Goal: Use online tool/utility

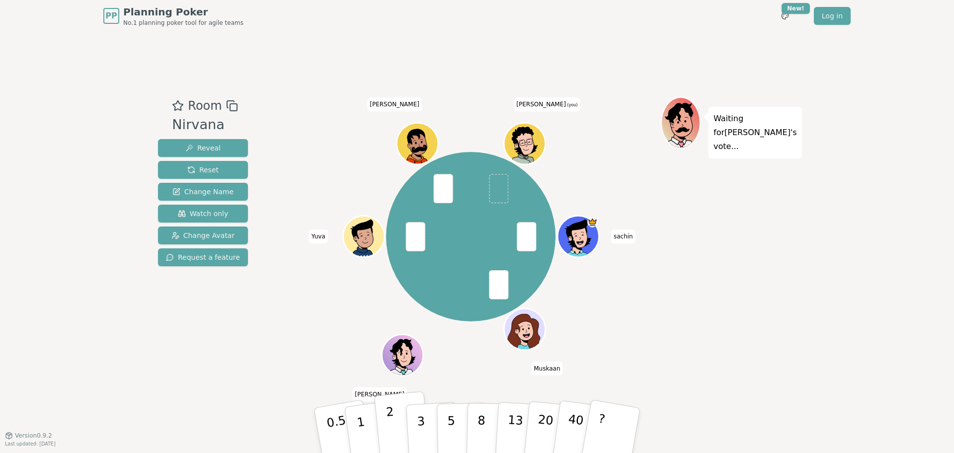
click at [388, 420] on p "2" at bounding box center [391, 432] width 13 height 54
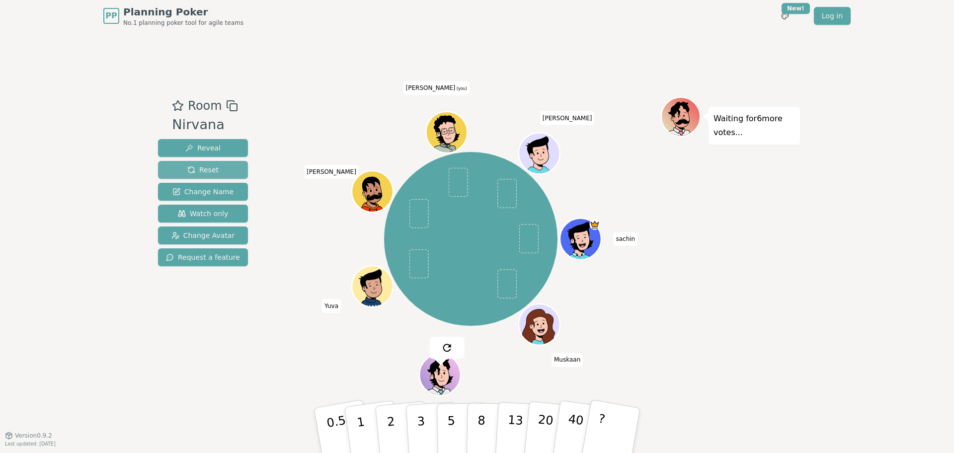
click at [191, 168] on span "Reset" at bounding box center [202, 170] width 31 height 10
click at [458, 106] on img at bounding box center [453, 105] width 12 height 12
click at [233, 325] on div "Room Nirvana Reveal Reset Change Name Watch only Change Avatar Request a feature" at bounding box center [203, 233] width 98 height 273
click at [361, 420] on p "1" at bounding box center [362, 432] width 15 height 54
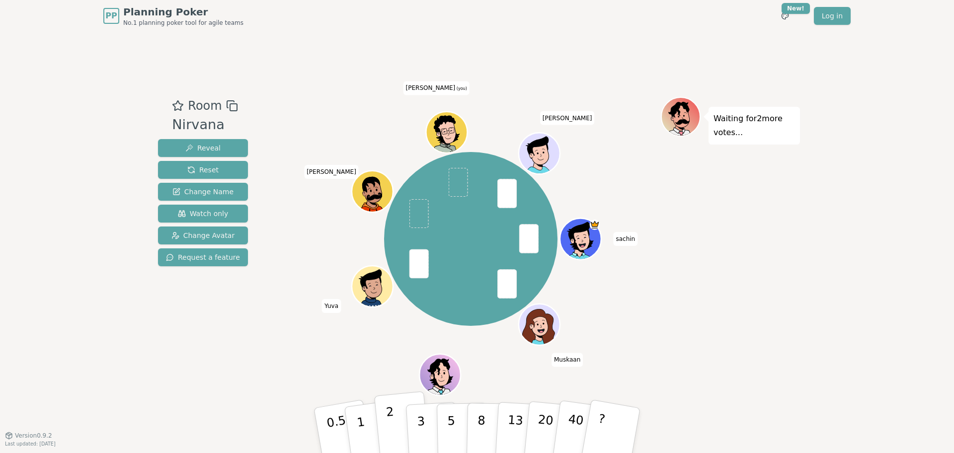
click at [384, 427] on button "2" at bounding box center [402, 430] width 57 height 79
click at [390, 430] on p "2" at bounding box center [391, 432] width 13 height 54
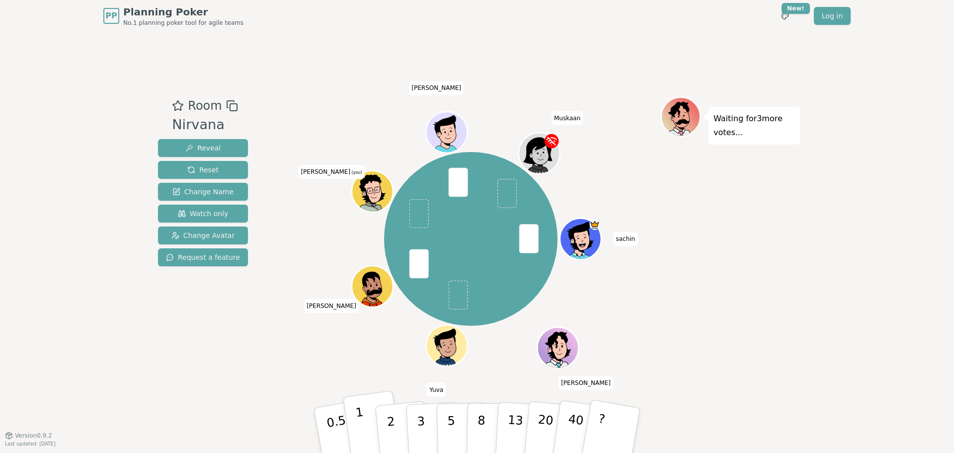
click at [357, 425] on p "1" at bounding box center [362, 432] width 15 height 54
click at [361, 437] on p "1" at bounding box center [362, 432] width 15 height 54
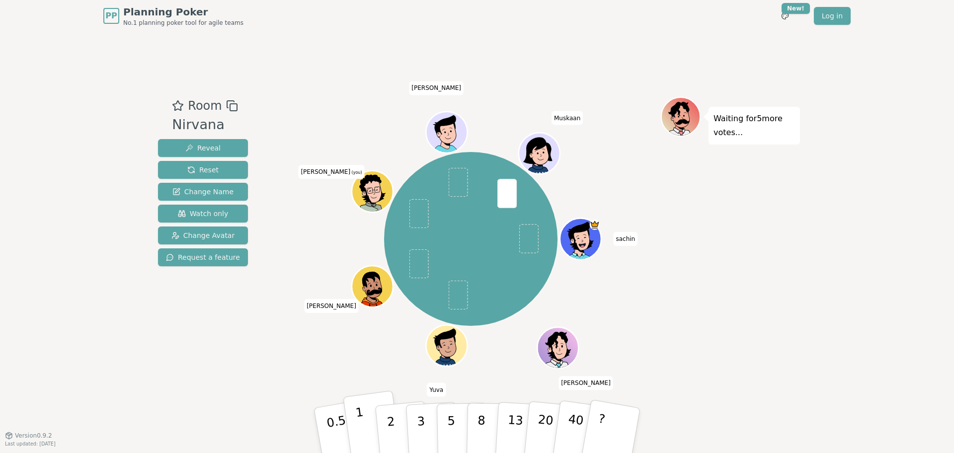
click at [371, 422] on button "1" at bounding box center [372, 430] width 59 height 80
click at [358, 420] on p "1" at bounding box center [362, 432] width 15 height 54
click at [374, 432] on button "1" at bounding box center [372, 430] width 59 height 80
click at [361, 435] on p "1" at bounding box center [362, 432] width 15 height 54
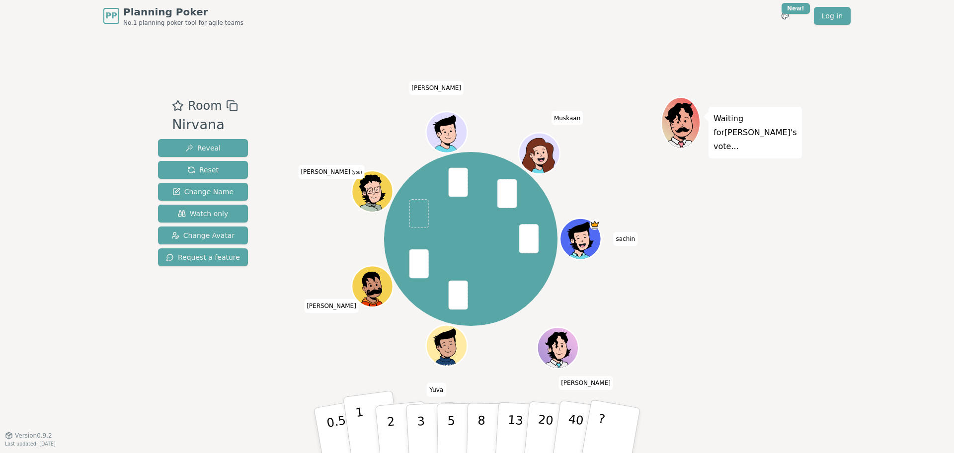
click at [361, 422] on p "1" at bounding box center [362, 432] width 15 height 54
click at [363, 428] on p "1" at bounding box center [362, 432] width 15 height 54
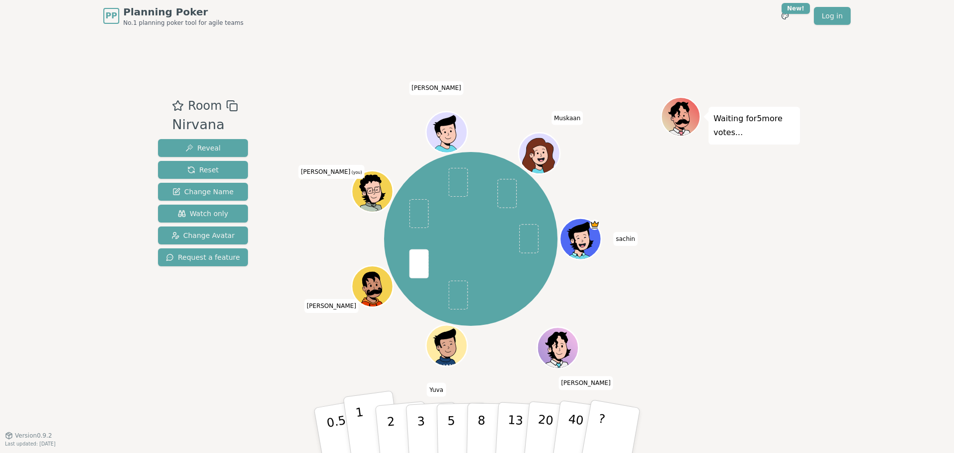
click at [363, 429] on p "1" at bounding box center [362, 432] width 15 height 54
click at [371, 436] on button "1" at bounding box center [372, 430] width 59 height 80
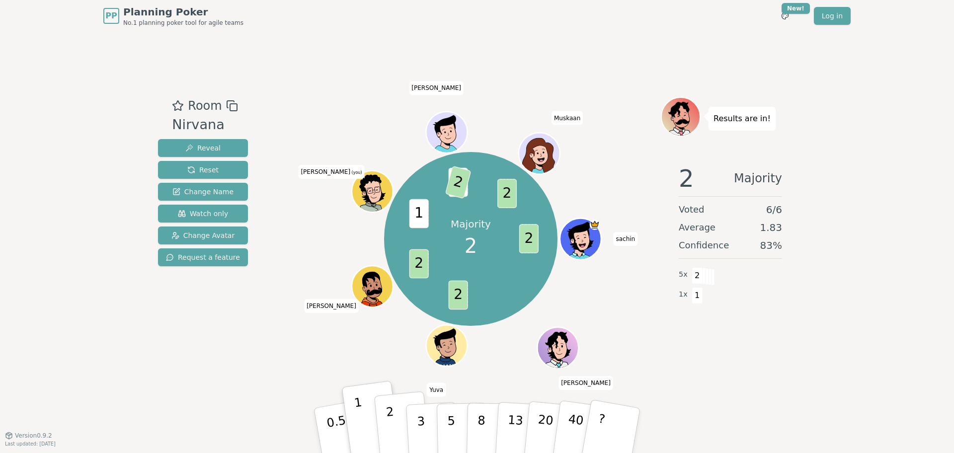
click at [391, 429] on p "2" at bounding box center [391, 432] width 13 height 54
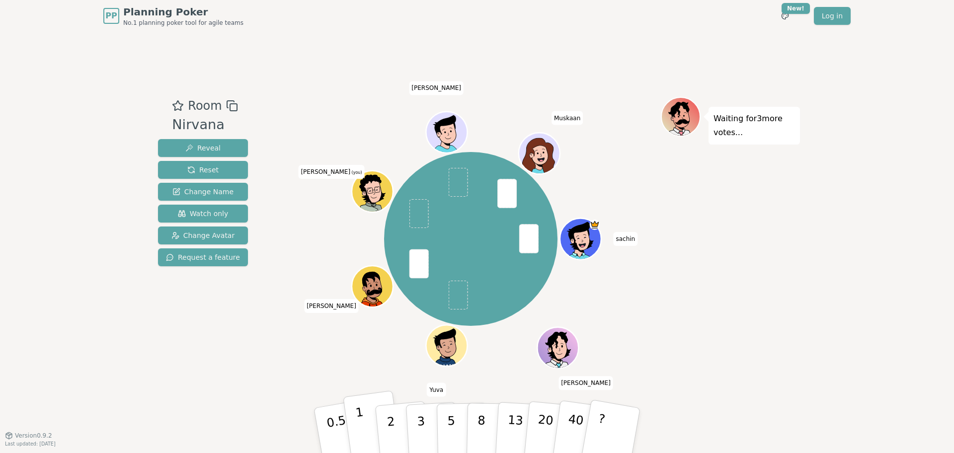
click at [366, 438] on button "1" at bounding box center [372, 430] width 59 height 80
click at [369, 198] on icon at bounding box center [373, 196] width 40 height 11
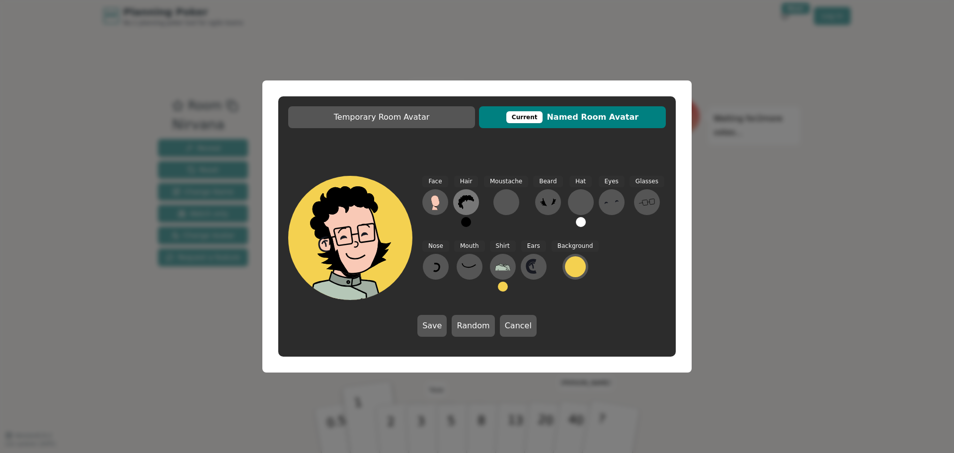
click at [460, 207] on icon at bounding box center [466, 202] width 16 height 14
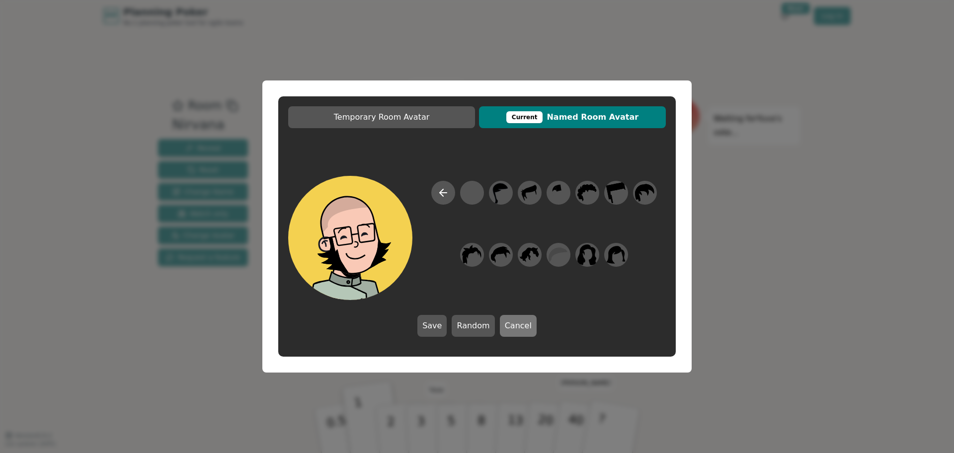
click at [515, 318] on button "Cancel" at bounding box center [518, 326] width 37 height 22
